Goal: Transaction & Acquisition: Purchase product/service

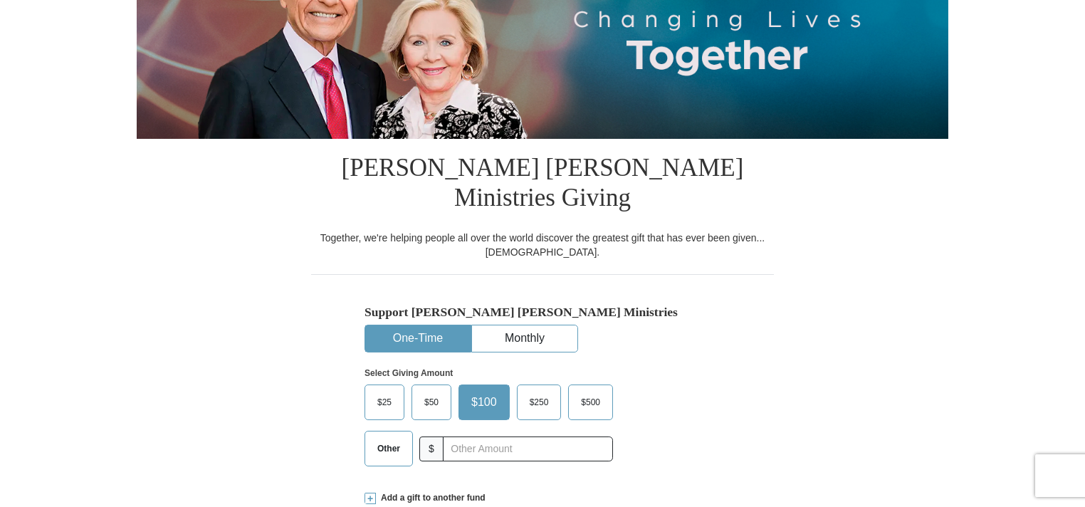
select select "TN"
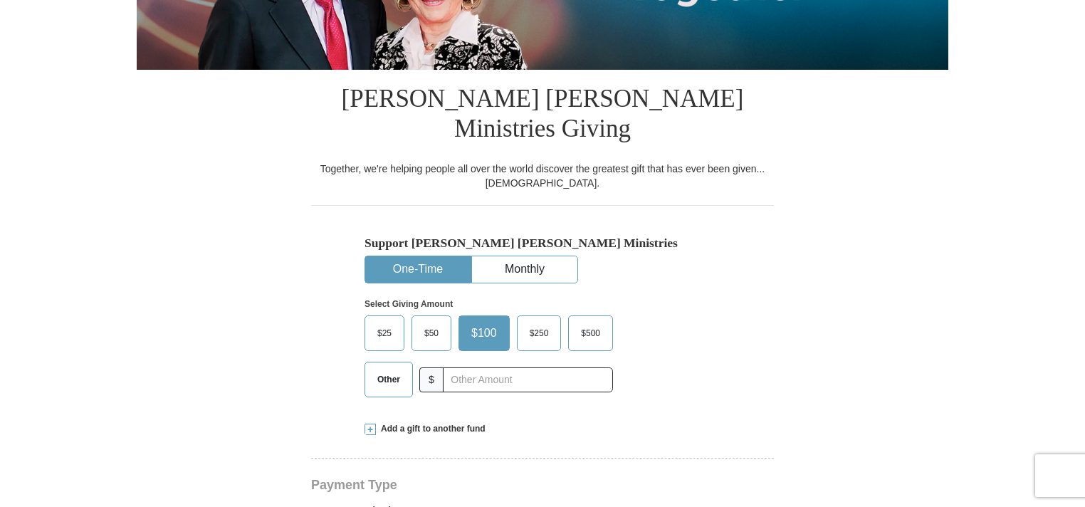
scroll to position [285, 0]
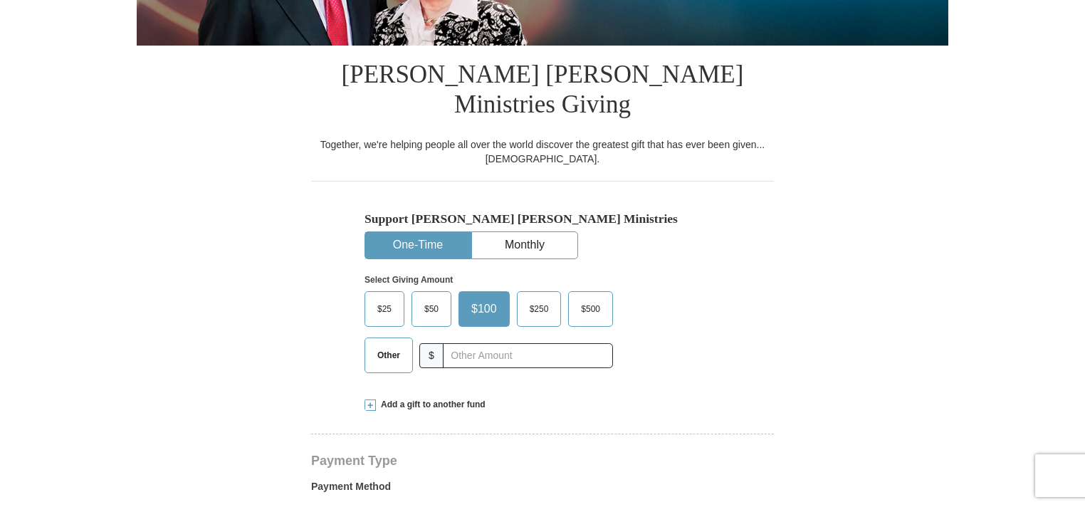
click at [393, 345] on span "Other" at bounding box center [388, 355] width 37 height 21
click at [0, 0] on input "Other" at bounding box center [0, 0] width 0 height 0
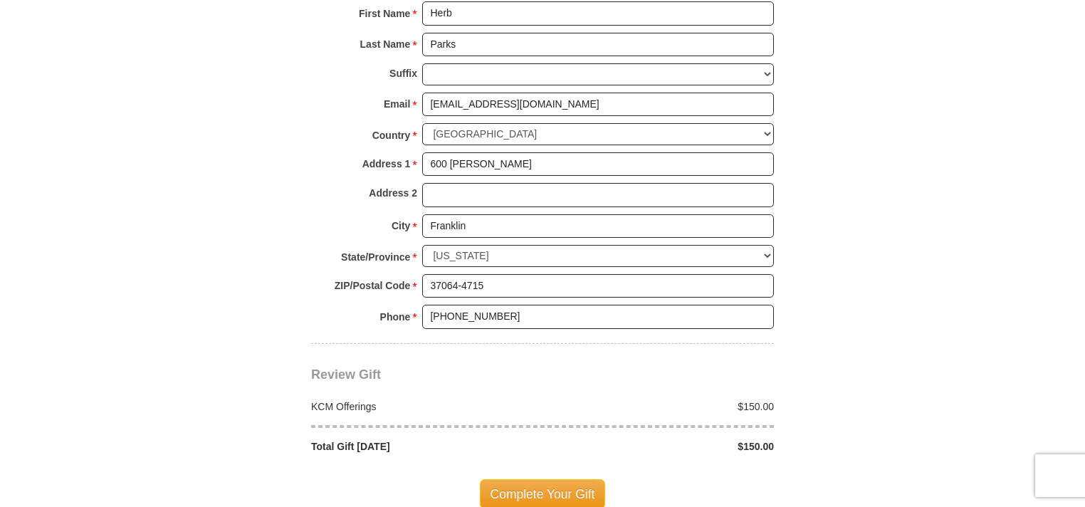
scroll to position [1068, 0]
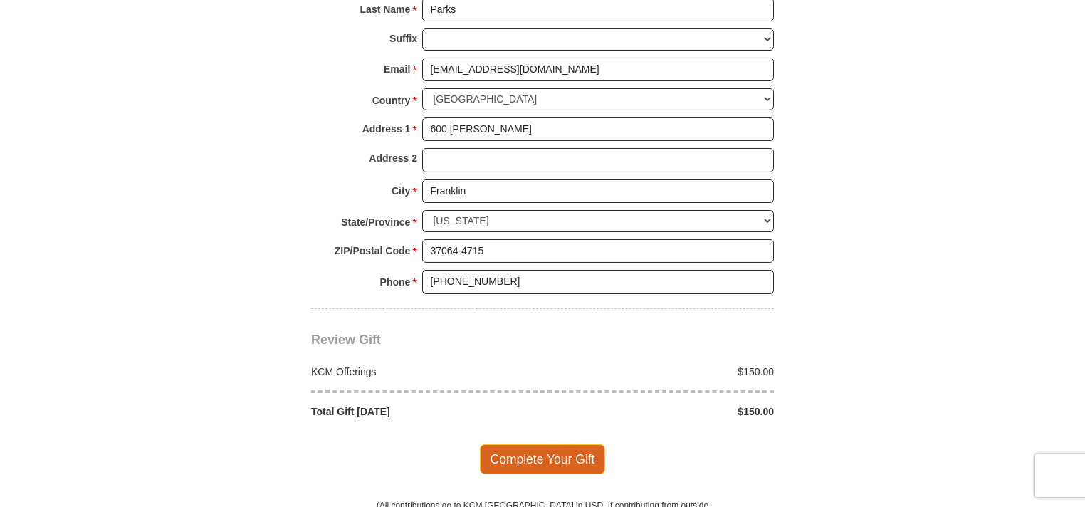
type input "150.00"
click at [517, 444] on span "Complete Your Gift" at bounding box center [543, 459] width 126 height 30
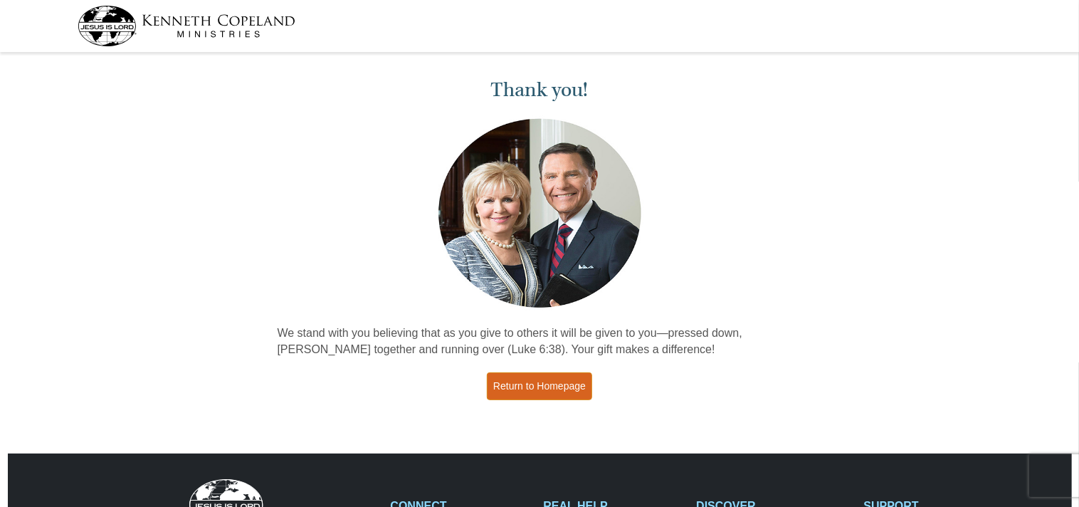
click at [548, 382] on link "Return to Homepage" at bounding box center [539, 386] width 105 height 28
